Goal: Information Seeking & Learning: Find specific page/section

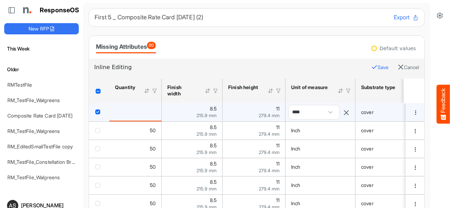
scroll to position [620, 0]
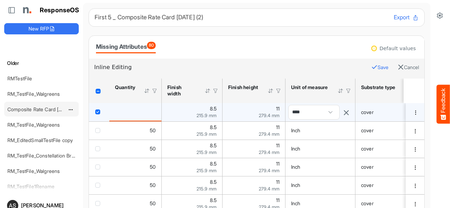
click at [36, 107] on link "Composite Rate Card [DATE]" at bounding box center [39, 110] width 65 height 6
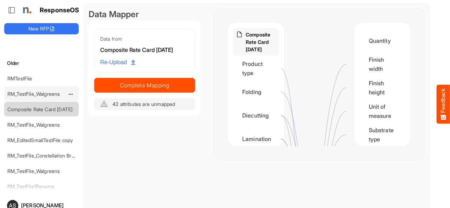
click at [37, 91] on link "RM_TestFile_Walgreens" at bounding box center [33, 94] width 52 height 6
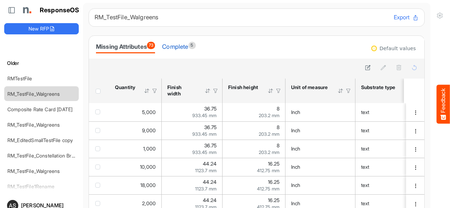
click at [181, 48] on div "Complete 5" at bounding box center [178, 47] width 33 height 10
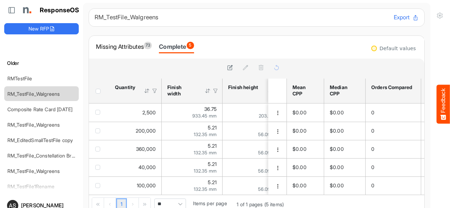
click at [181, 45] on div "Complete 5" at bounding box center [176, 47] width 35 height 10
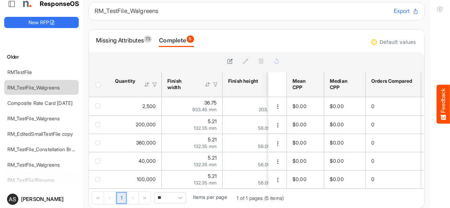
scroll to position [1, 0]
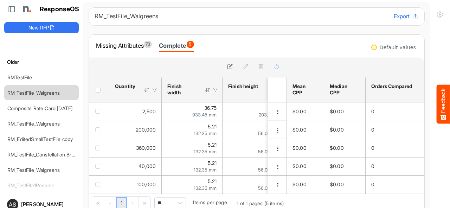
click at [182, 47] on div "Complete 5" at bounding box center [176, 46] width 35 height 10
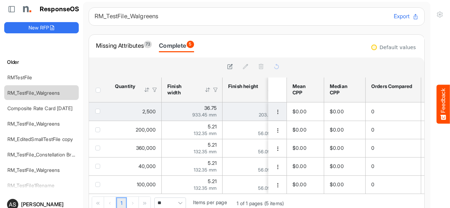
click at [268, 116] on td "81e12af8-7cb0-4838-8477-58c26f2e6dda is template cell Column Header" at bounding box center [278, 112] width 20 height 18
click at [275, 114] on span "dropdownbutton" at bounding box center [277, 112] width 5 height 5
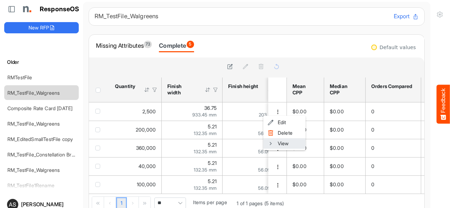
click at [279, 143] on li "View" at bounding box center [284, 144] width 42 height 11
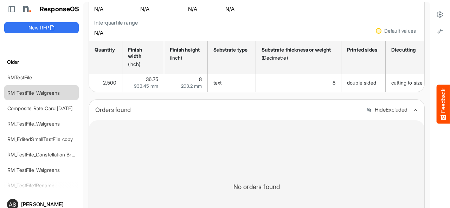
scroll to position [72, 0]
